Goal: Find specific page/section: Find specific page/section

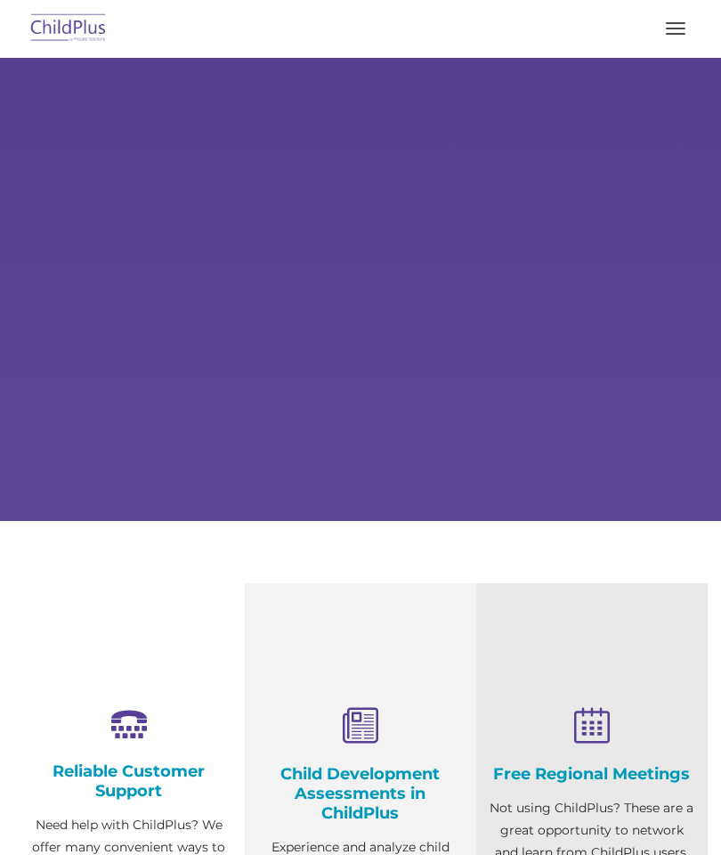
select select "MEDIUM"
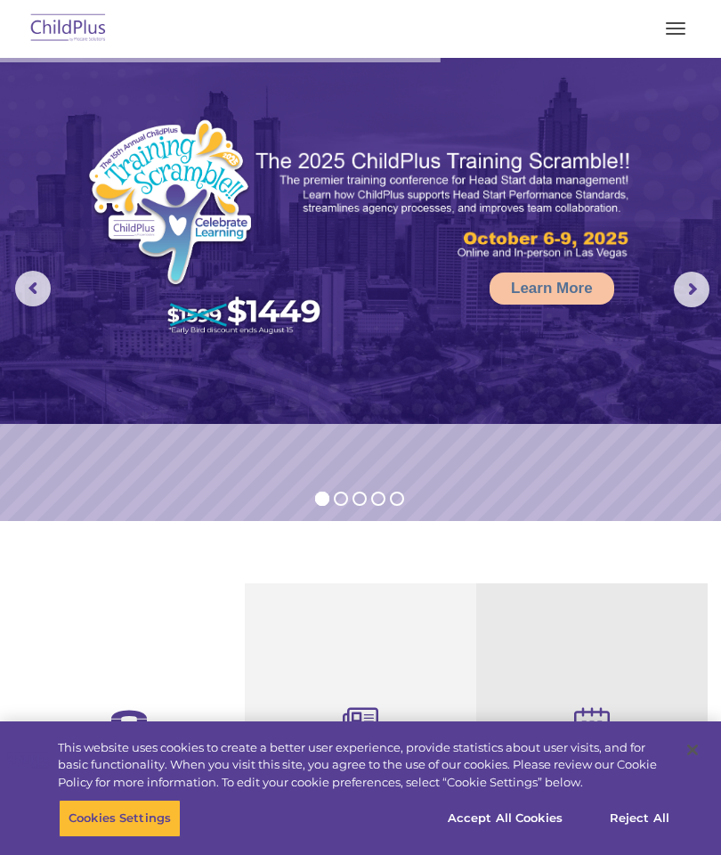
click at [687, 52] on nav "Download Support | Schedule A Demo  MENU MENU Software ChildPlus: The original…" at bounding box center [360, 29] width 721 height 58
click at [684, 42] on button "button" at bounding box center [675, 28] width 37 height 28
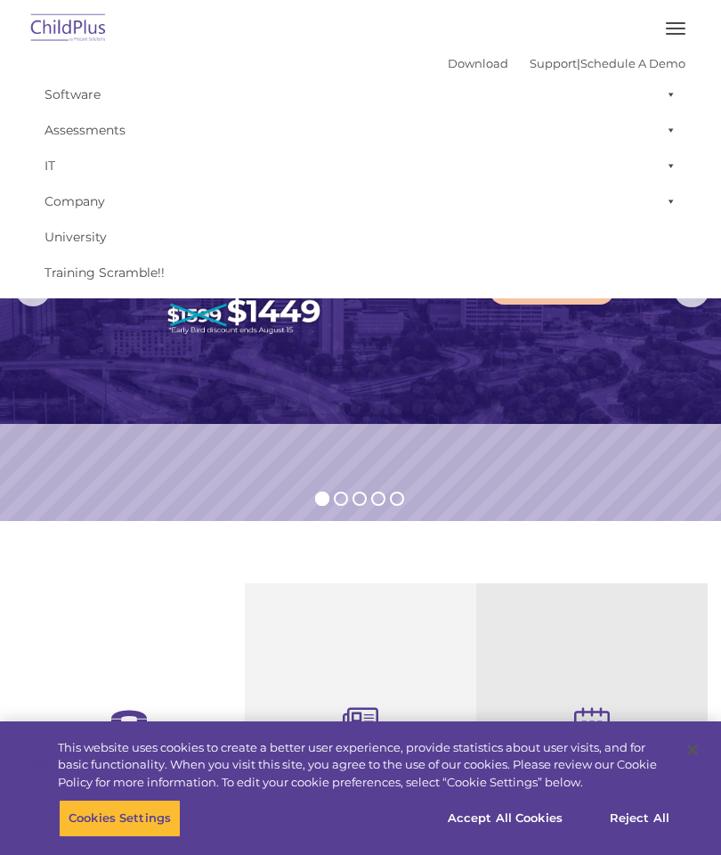
click at [687, 20] on button "button" at bounding box center [675, 28] width 37 height 28
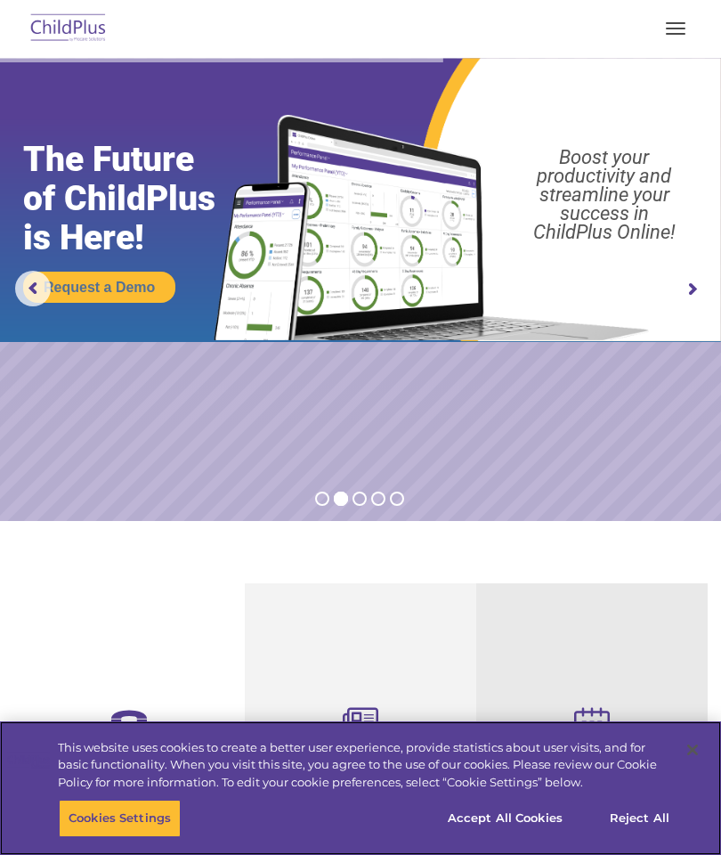
click at [523, 812] on button "Accept All Cookies" at bounding box center [505, 818] width 134 height 37
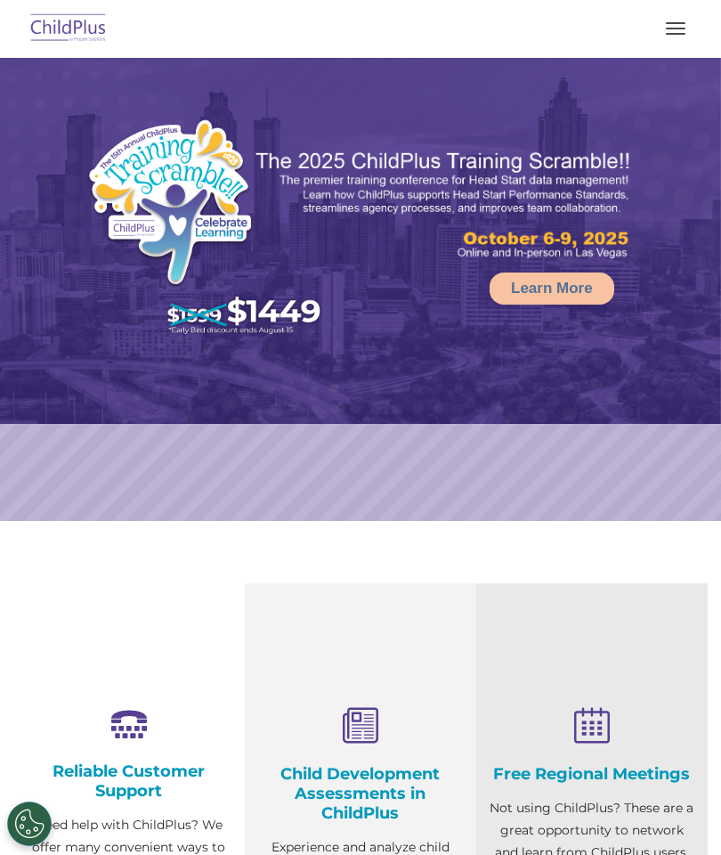
select select "MEDIUM"
